Goal: Task Accomplishment & Management: Use online tool/utility

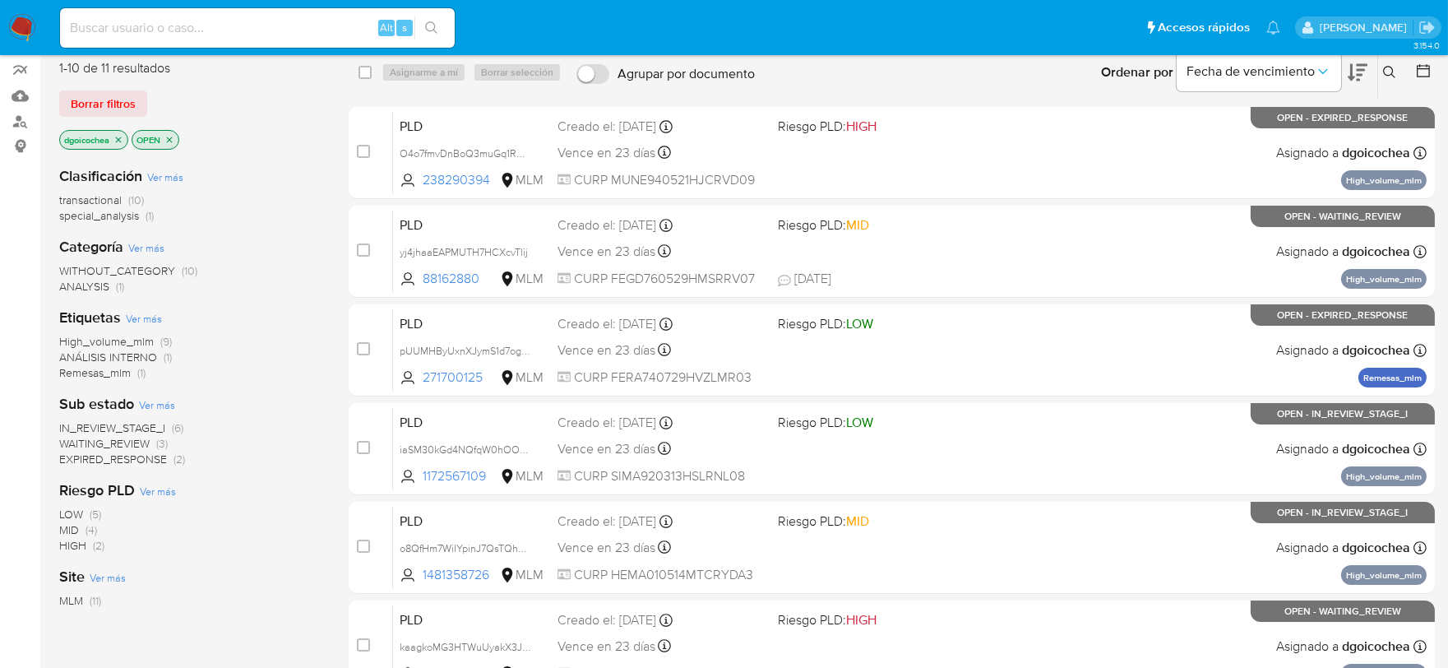
scroll to position [183, 0]
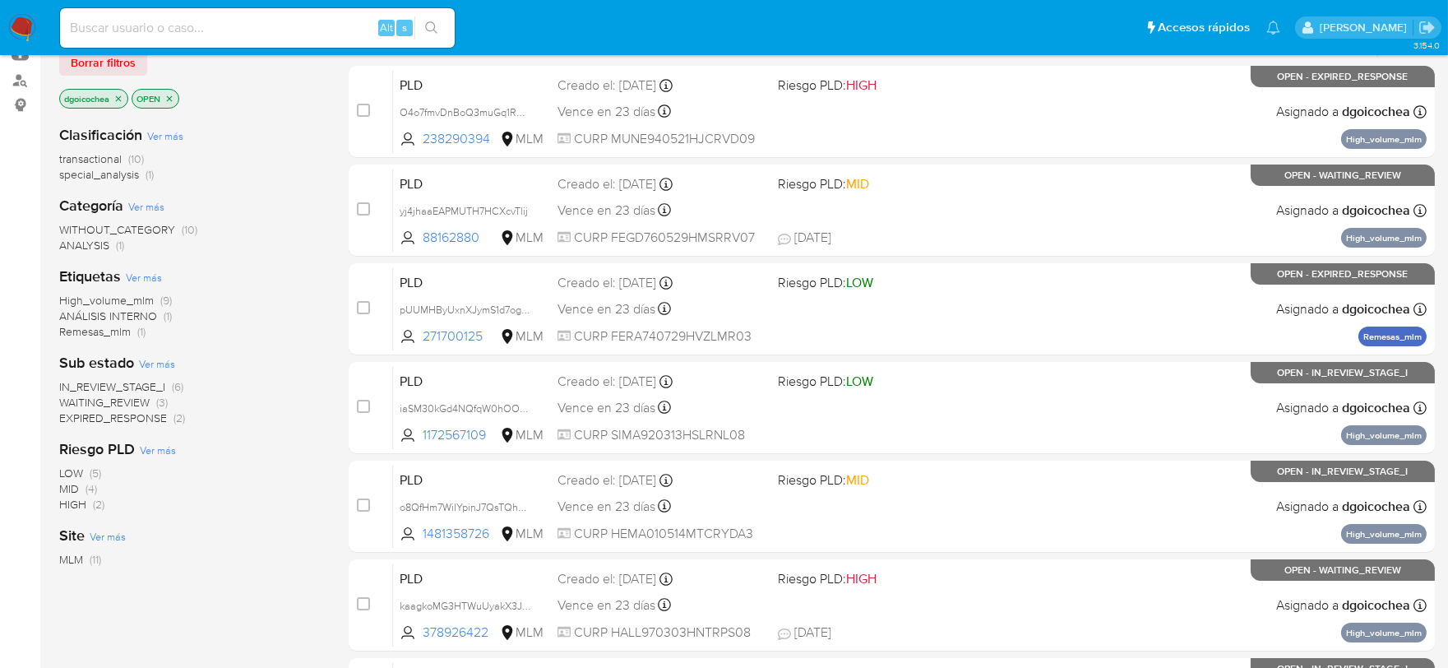
click at [92, 244] on span "ANALYSIS" at bounding box center [84, 245] width 50 height 16
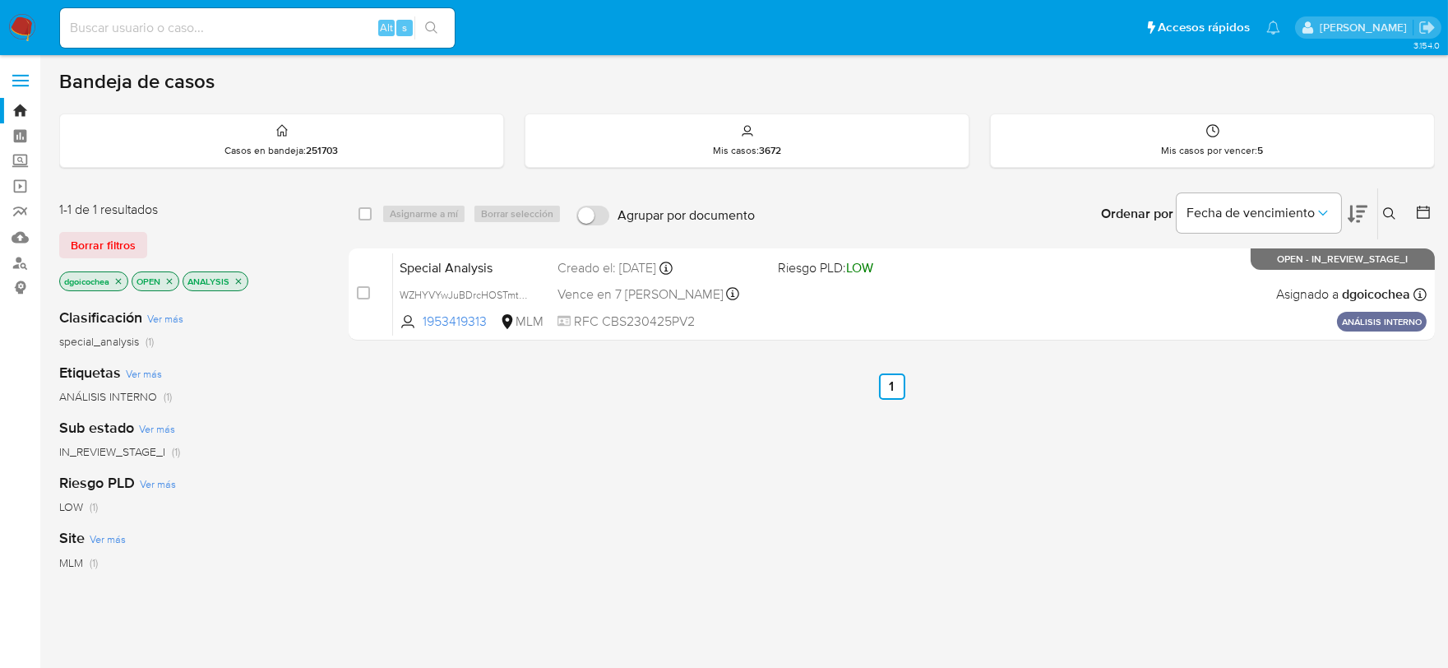
click at [1395, 217] on icon at bounding box center [1389, 213] width 13 height 13
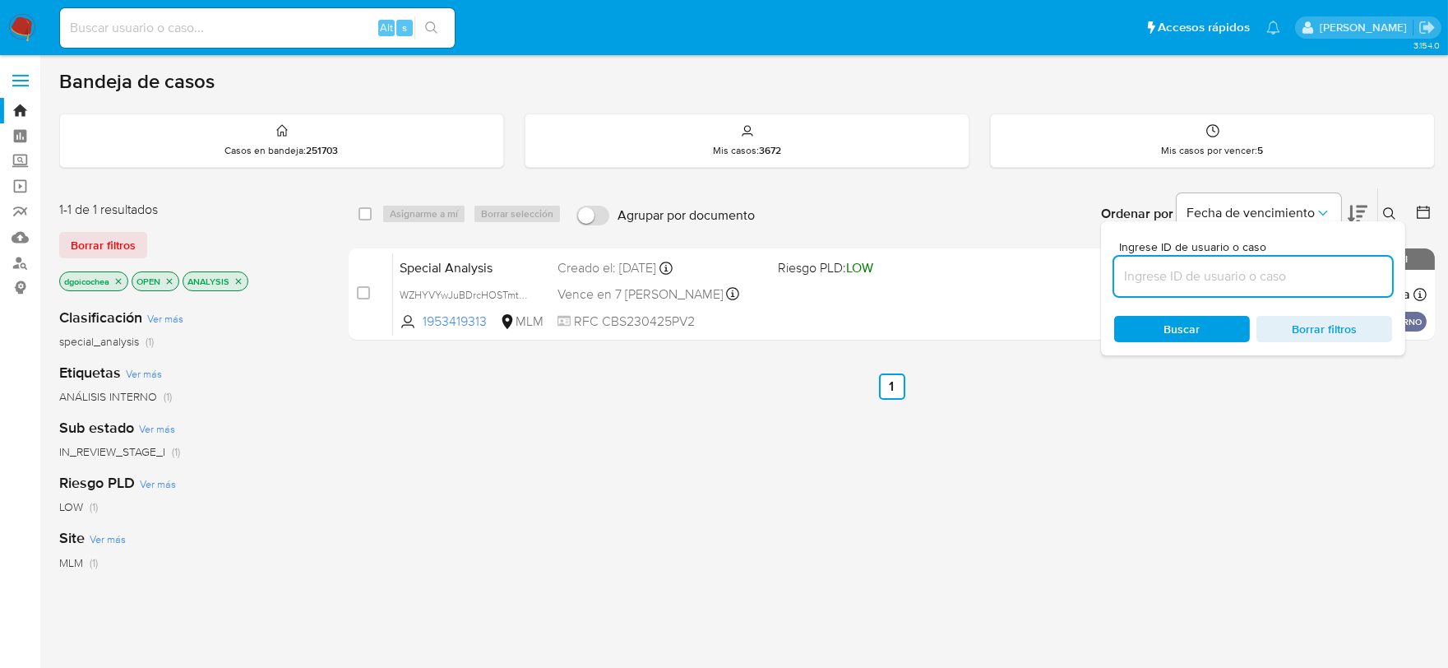
click at [1221, 271] on input at bounding box center [1253, 276] width 278 height 21
type input "zZZ7dySFIFjgvrcwfTA5Q8EG"
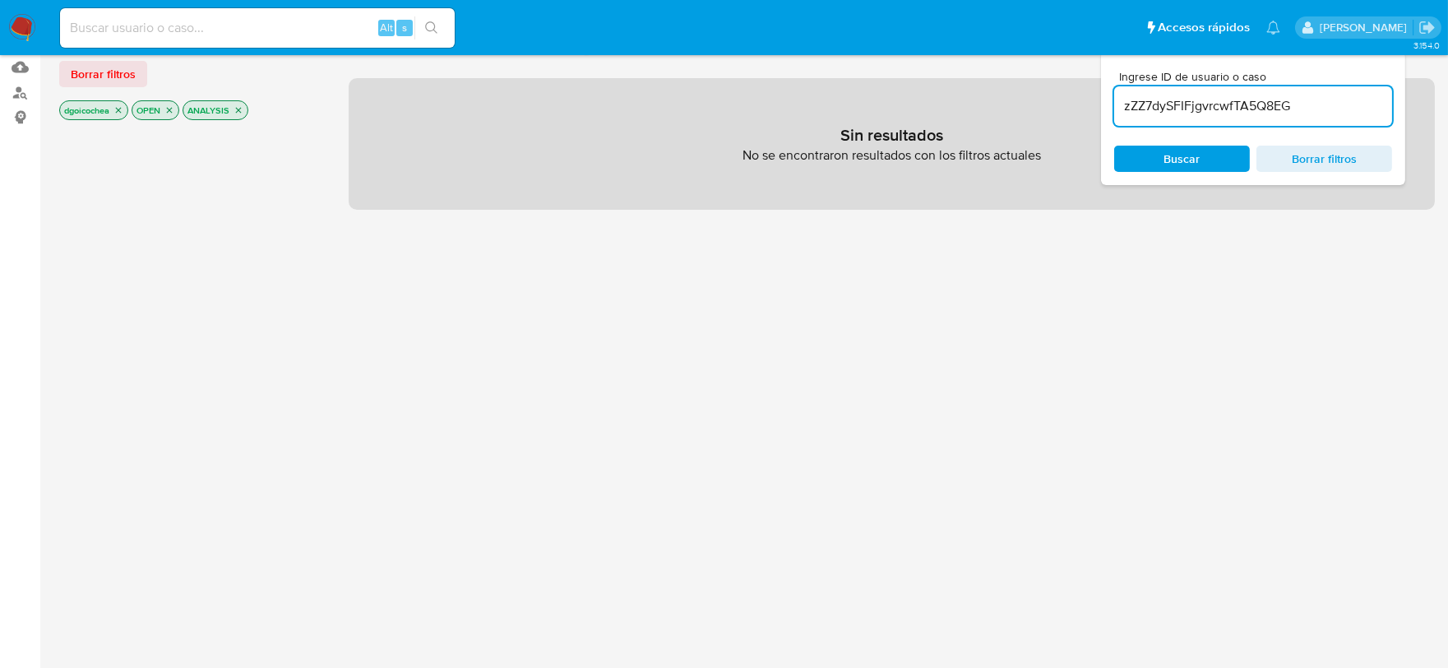
scroll to position [183, 0]
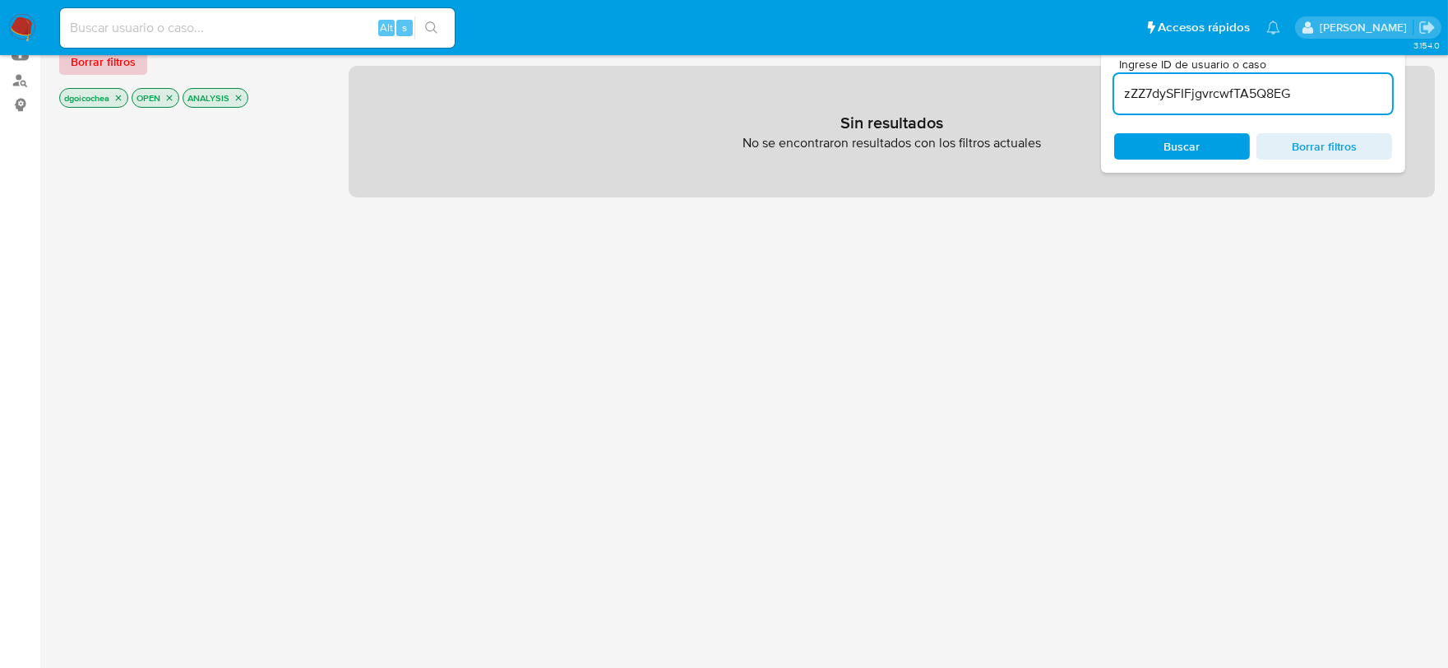
click at [124, 67] on span "Borrar filtros" at bounding box center [103, 61] width 65 height 23
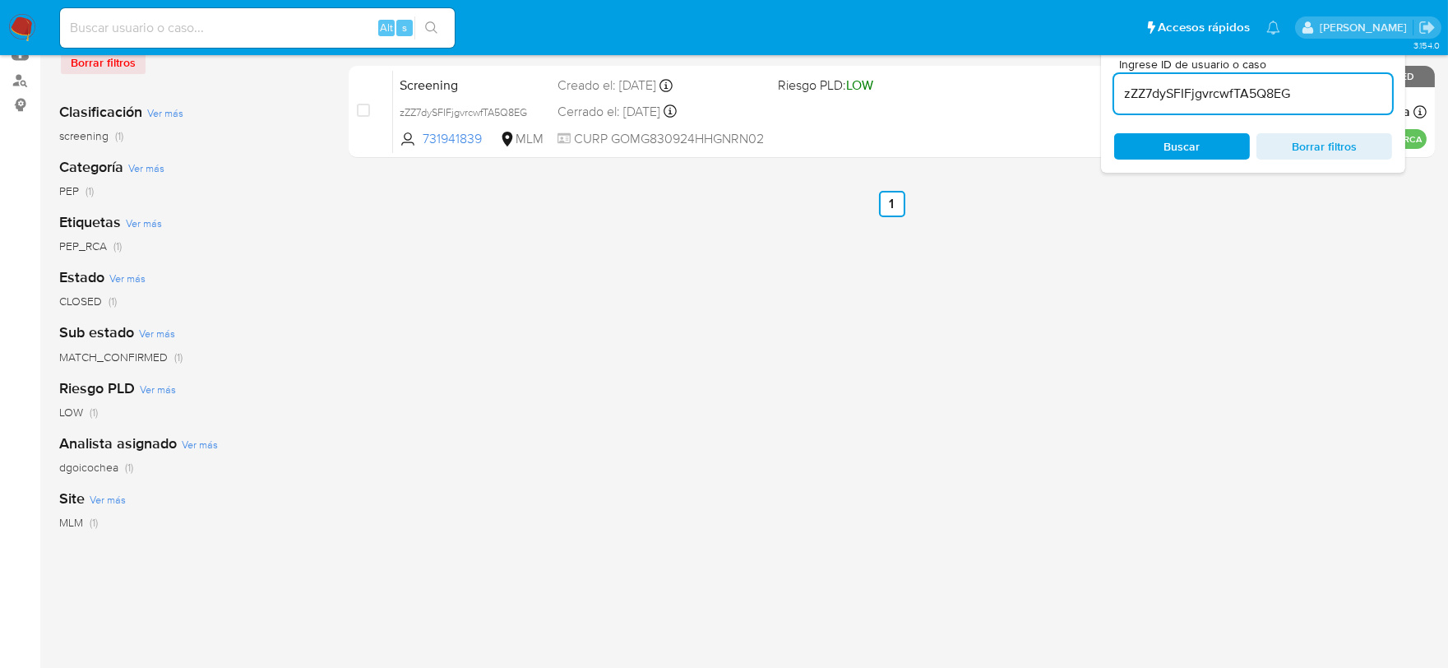
click at [1398, 68] on div "Ingrese ID de usuario o caso zZZ7dySFIFjgvrcwfTA5Q8EG Buscar Borrar filtros" at bounding box center [1253, 106] width 304 height 134
click at [1435, 72] on main "3.154.0" at bounding box center [724, 276] width 1448 height 919
click at [1376, 266] on div "select-all-cases-checkbox Asignarme a mí Borrar selección Agrupar por documento…" at bounding box center [892, 366] width 1086 height 722
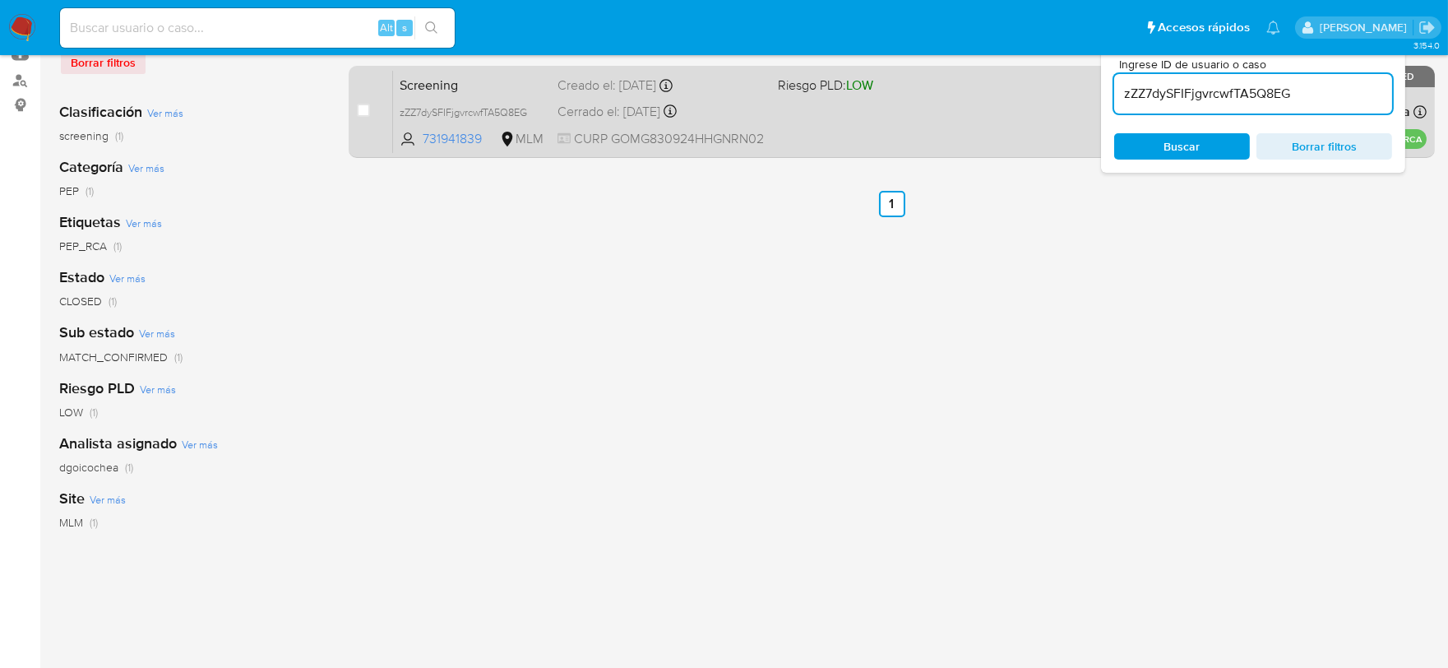
click at [436, 97] on div "Screening zZZ7dySFIFjgvrcwfTA5Q8EG 731941839 MLM Riesgo PLD: LOW Creado el: [DA…" at bounding box center [910, 111] width 1034 height 83
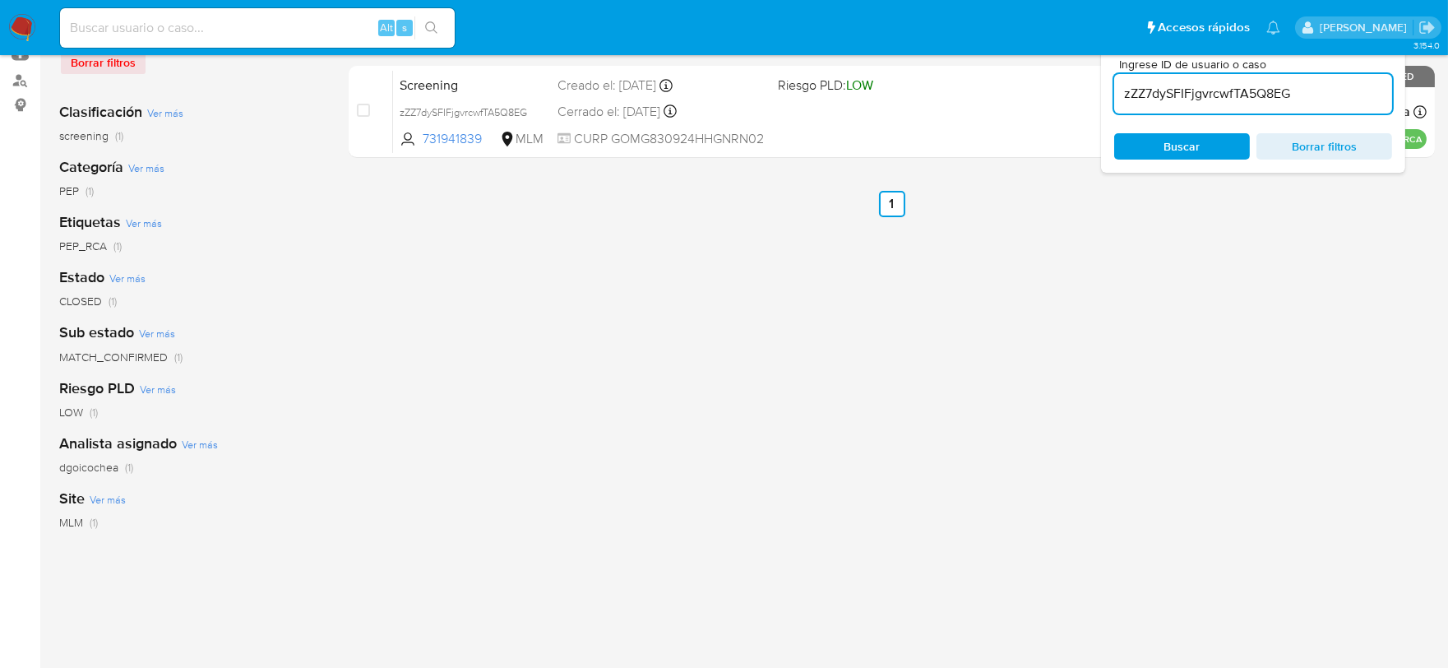
click at [1362, 141] on span "Borrar filtros" at bounding box center [1324, 146] width 113 height 23
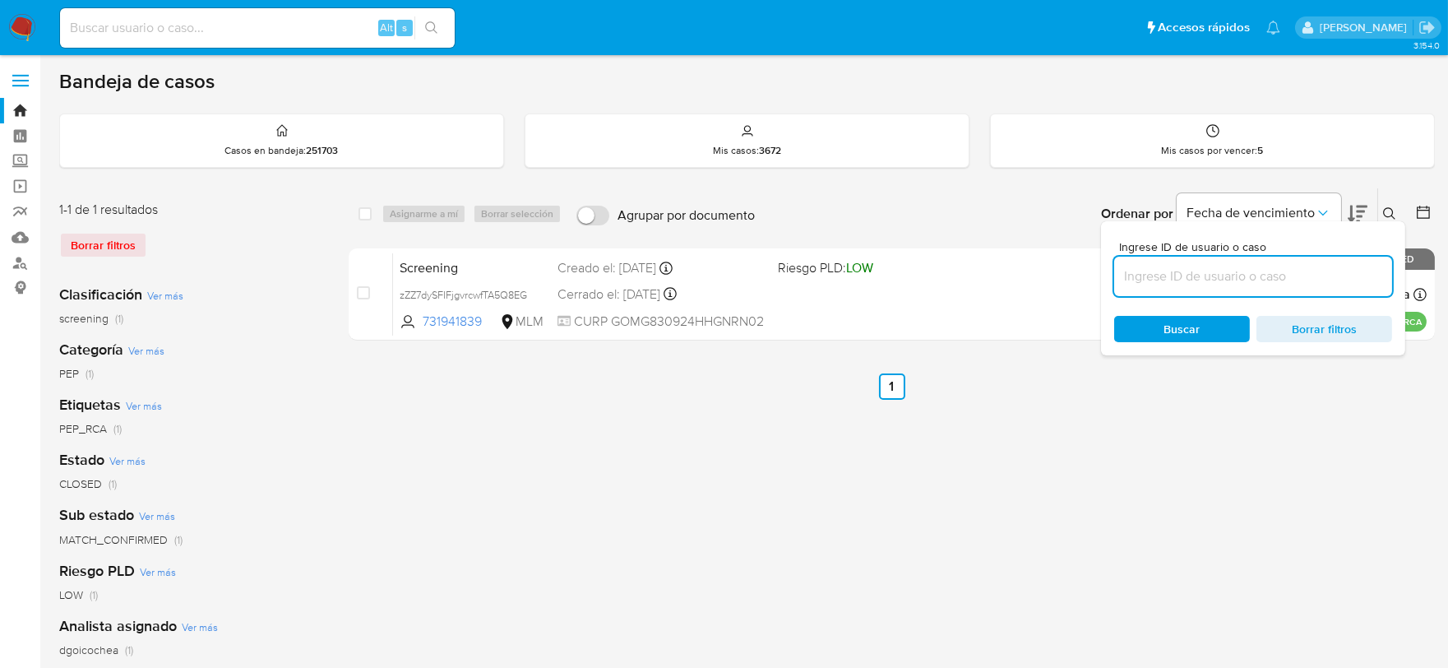
click at [1350, 272] on input at bounding box center [1253, 276] width 278 height 21
type input "zZZ7dySFIFjgvrcwfTA5Q8EG"
click at [1215, 329] on span "Buscar" at bounding box center [1182, 328] width 113 height 23
click at [1388, 216] on div at bounding box center [1387, 218] width 7 height 7
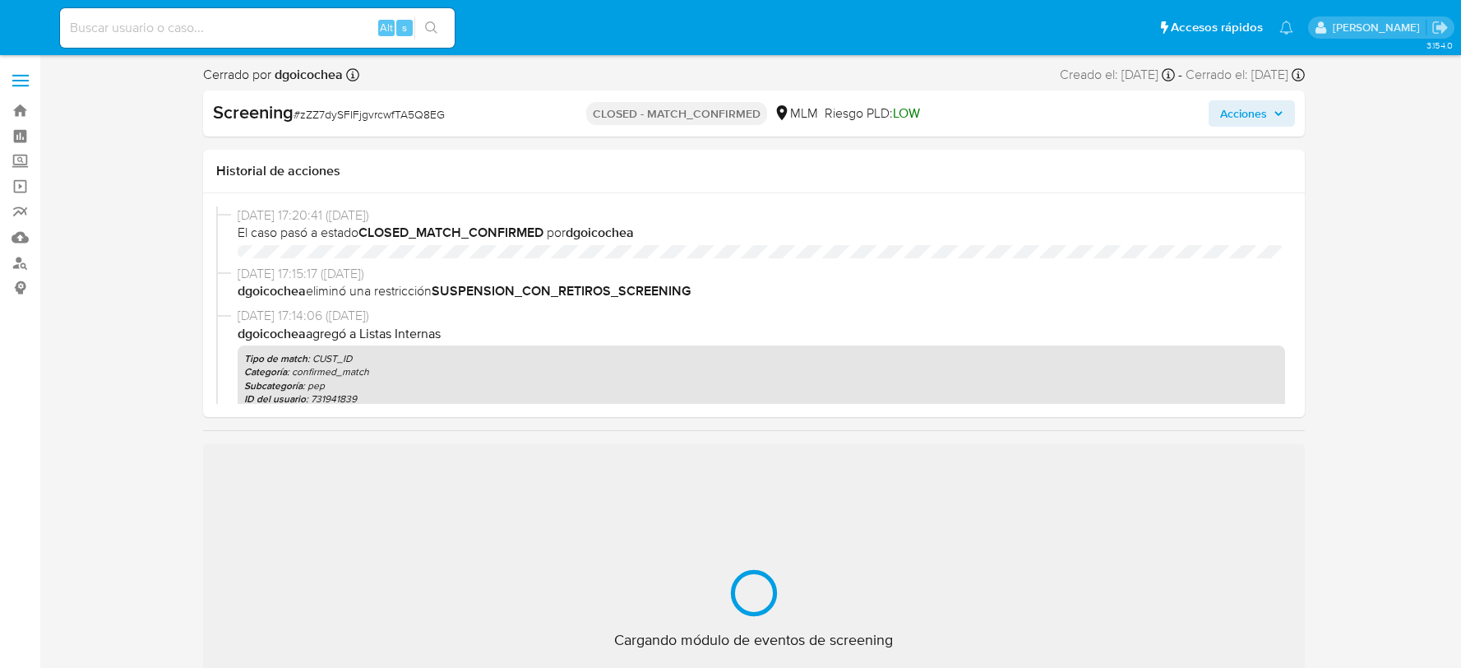
select select "10"
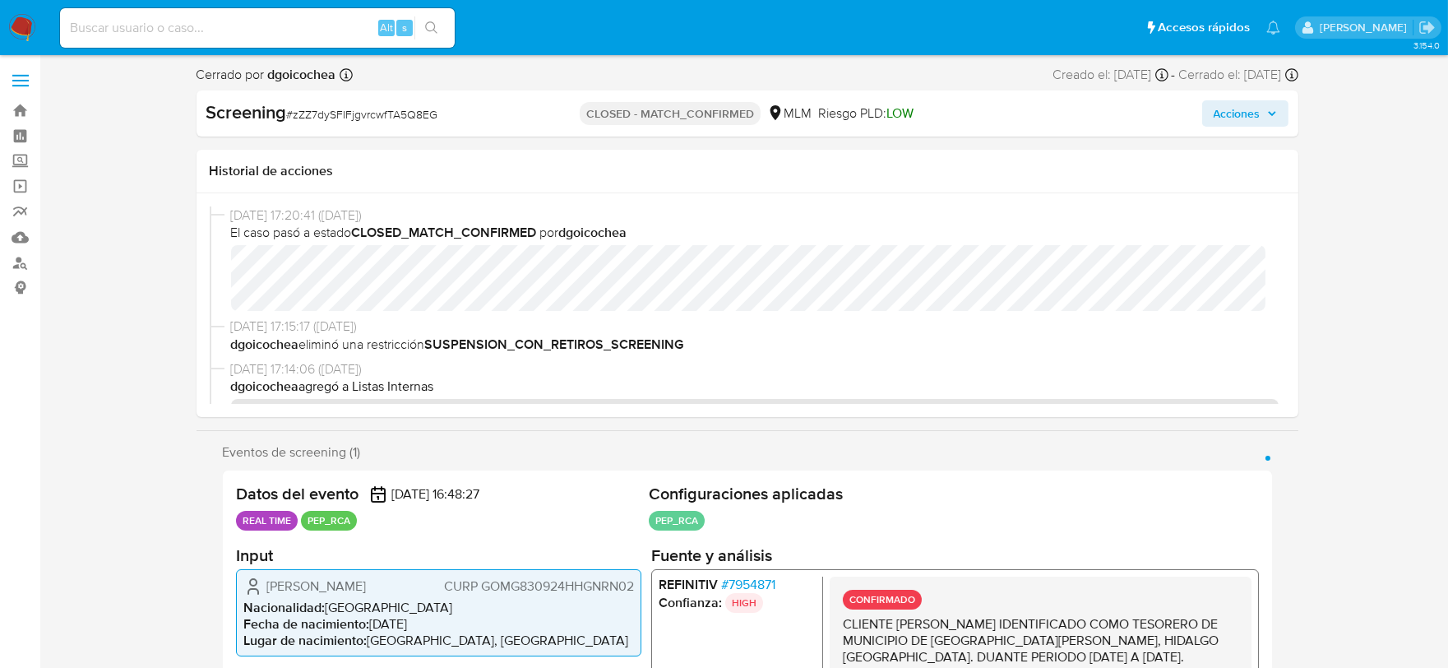
click at [1256, 104] on span "Acciones" at bounding box center [1237, 113] width 47 height 26
